Goal: Information Seeking & Learning: Learn about a topic

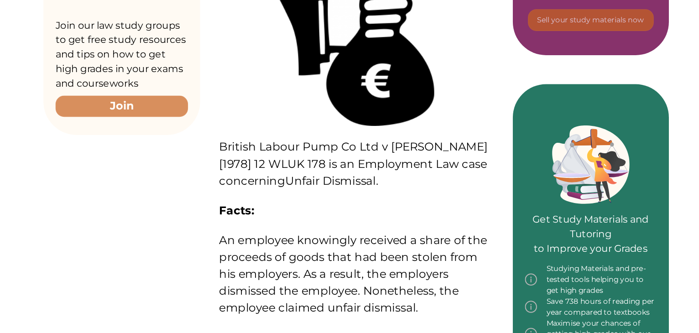
scroll to position [304, 0]
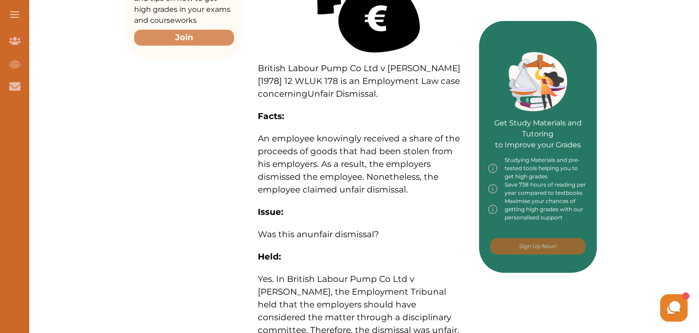
scroll to position [363, 0]
drag, startPoint x: 257, startPoint y: 132, endPoint x: 292, endPoint y: 132, distance: 35.1
click at [292, 132] on div "British Labour Pump Co Ltd v [PERSON_NAME] [1978] 12 WLUK 178 is an Employment …" at bounding box center [361, 150] width 236 height 590
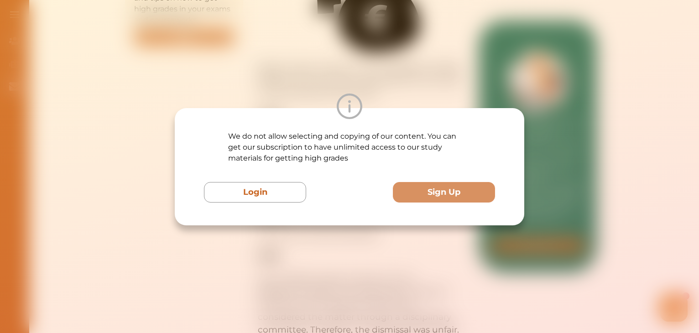
click at [355, 97] on img at bounding box center [350, 107] width 26 height 26
click at [283, 41] on div "We do not allow selecting and copying of our content. You can get our subscript…" at bounding box center [349, 166] width 699 height 333
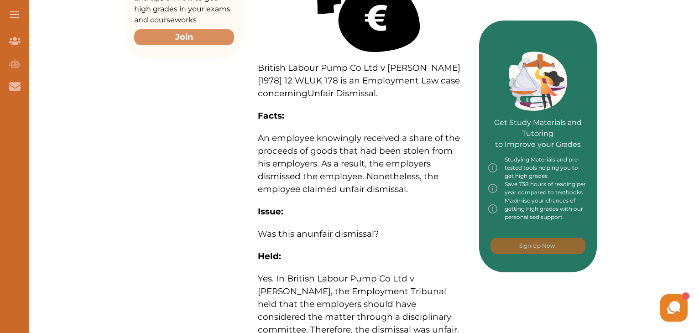
drag, startPoint x: 259, startPoint y: 132, endPoint x: 286, endPoint y: 132, distance: 26.9
click at [286, 133] on span "An employee knowingly received a share of the proceeds of goods that had been s…" at bounding box center [359, 164] width 202 height 62
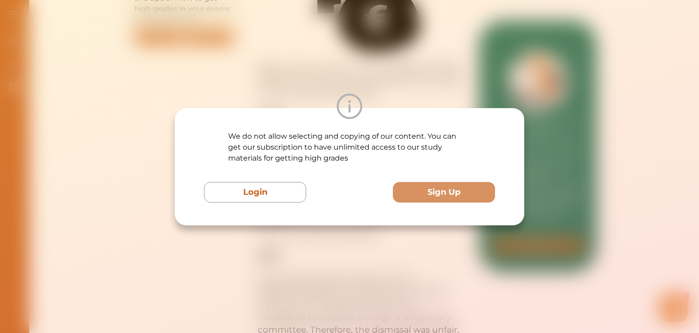
click at [286, 132] on p "We do not allow selecting and copying of our content. You can get our subscript…" at bounding box center [349, 147] width 243 height 33
click at [372, 60] on div "We do not allow selecting and copying of our content. You can get our subscript…" at bounding box center [349, 166] width 699 height 333
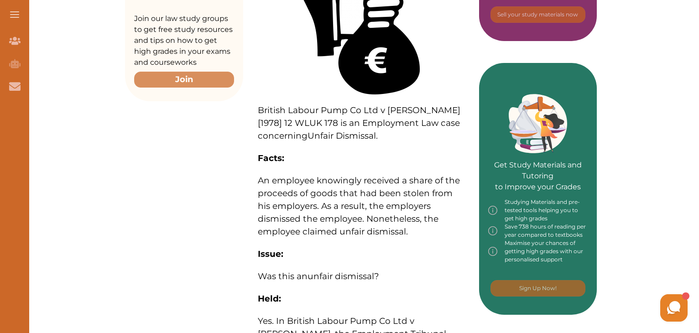
scroll to position [319, 0]
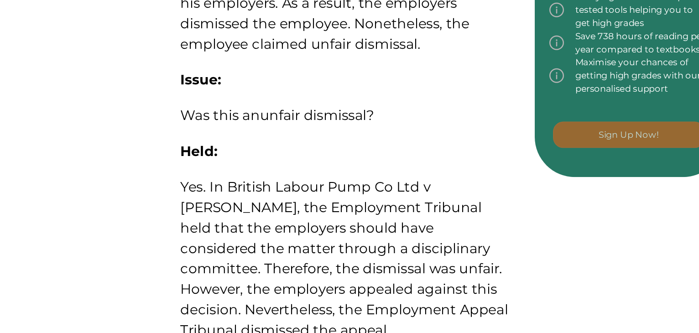
scroll to position [403, 0]
